Goal: Check status: Check status

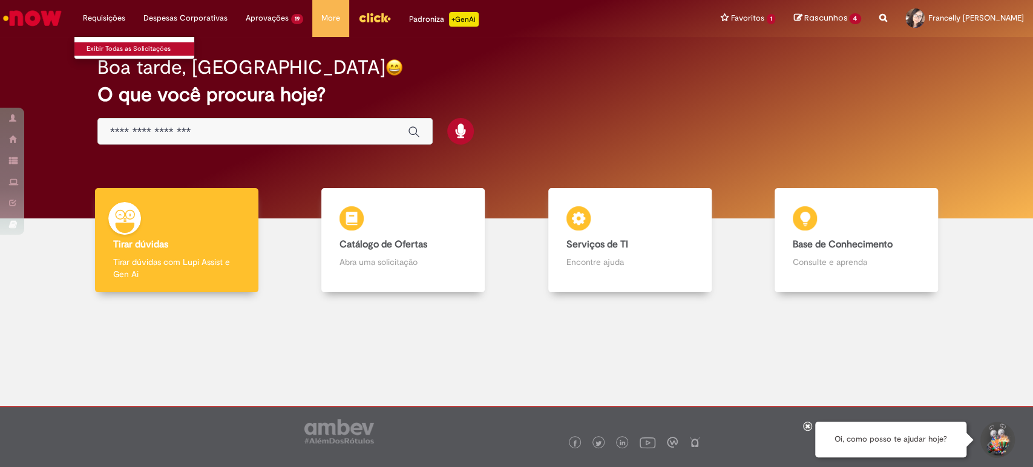
click at [109, 42] on link "Exibir Todas as Solicitações" at bounding box center [140, 48] width 133 height 13
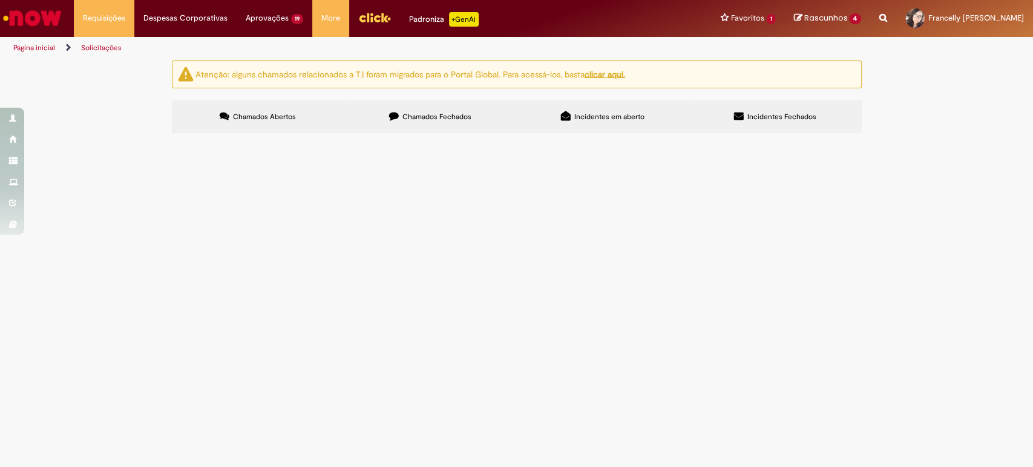
click at [443, 115] on span "Chamados Fechados" at bounding box center [436, 117] width 69 height 10
click at [0, 0] on span "FRETADO AC - BSC / BSC – AC" at bounding box center [0, 0] width 0 height 0
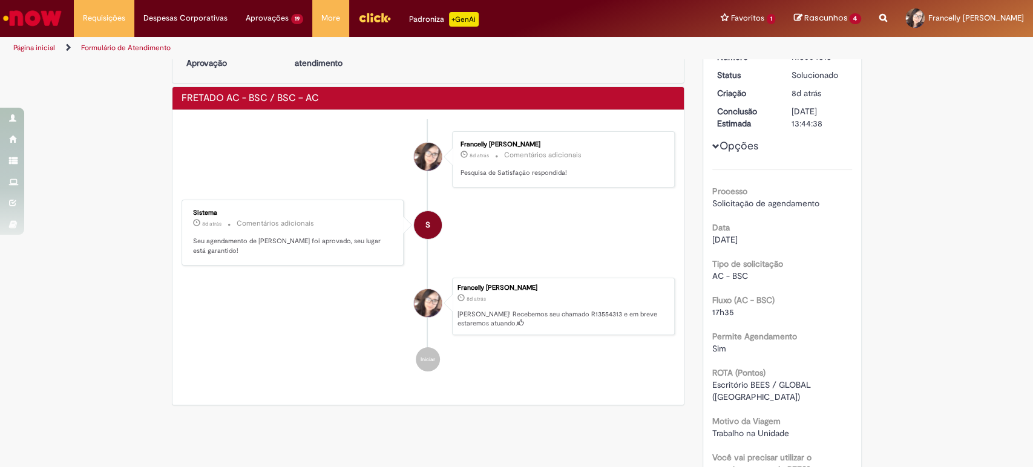
scroll to position [67, 0]
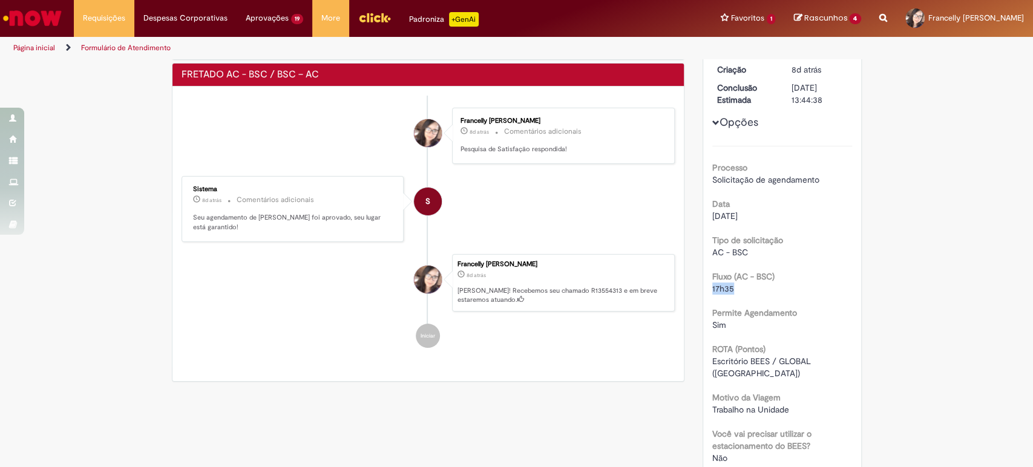
drag, startPoint x: 711, startPoint y: 288, endPoint x: 744, endPoint y: 290, distance: 32.8
click at [743, 290] on div "Detalhes do tíquete Sua solicitação foi enviada Número R13554313 Status Solucio…" at bounding box center [781, 277] width 177 height 568
click at [743, 290] on div "17h35" at bounding box center [782, 288] width 140 height 12
drag, startPoint x: 718, startPoint y: 283, endPoint x: 733, endPoint y: 284, distance: 15.2
click at [733, 284] on div "17h35" at bounding box center [782, 288] width 140 height 12
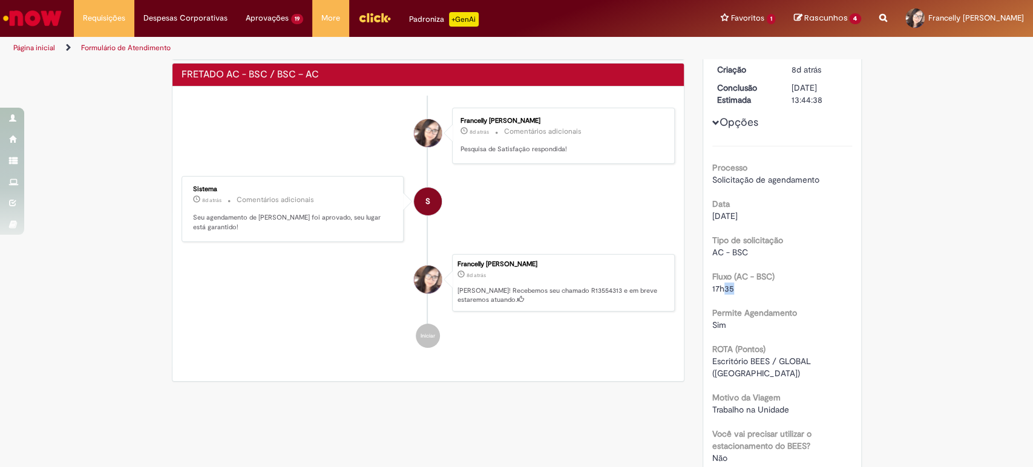
click at [736, 283] on div "17h35" at bounding box center [782, 288] width 140 height 12
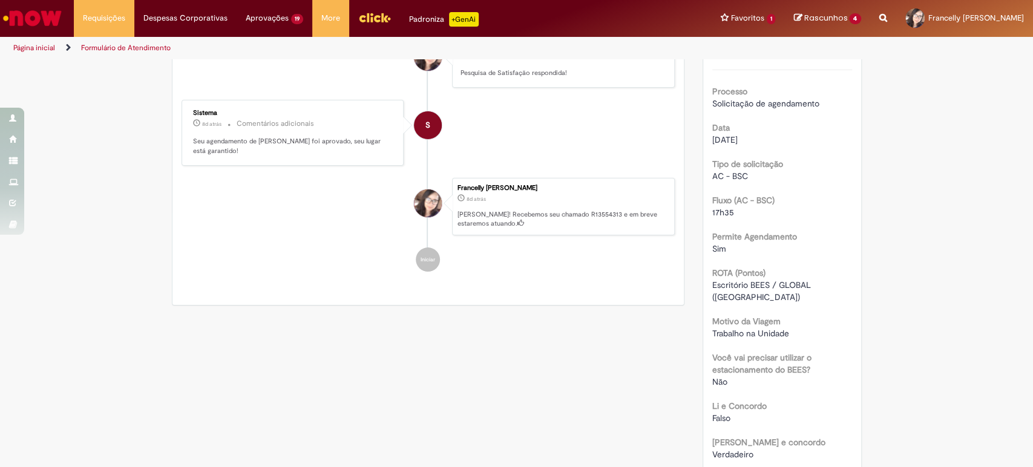
scroll to position [160, 0]
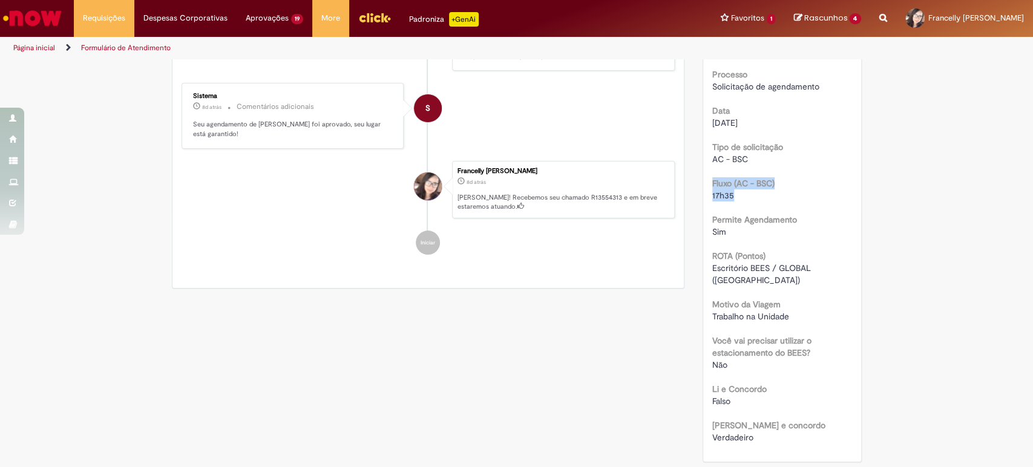
drag, startPoint x: 703, startPoint y: 188, endPoint x: 742, endPoint y: 196, distance: 38.9
click at [742, 196] on div "Número R13554313 Status Solucionado Criação 8d atrás 8 dias atrás Conclusão Est…" at bounding box center [782, 193] width 158 height 537
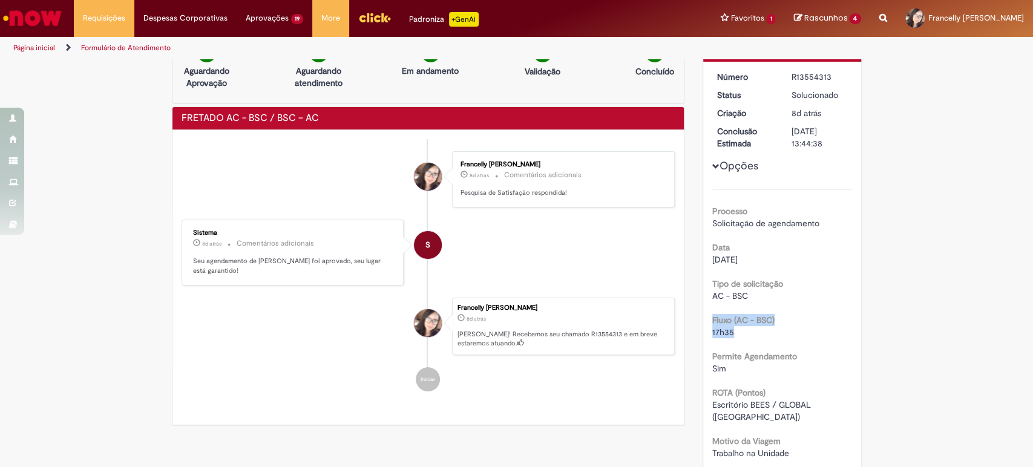
scroll to position [0, 0]
